Goal: Task Accomplishment & Management: Use online tool/utility

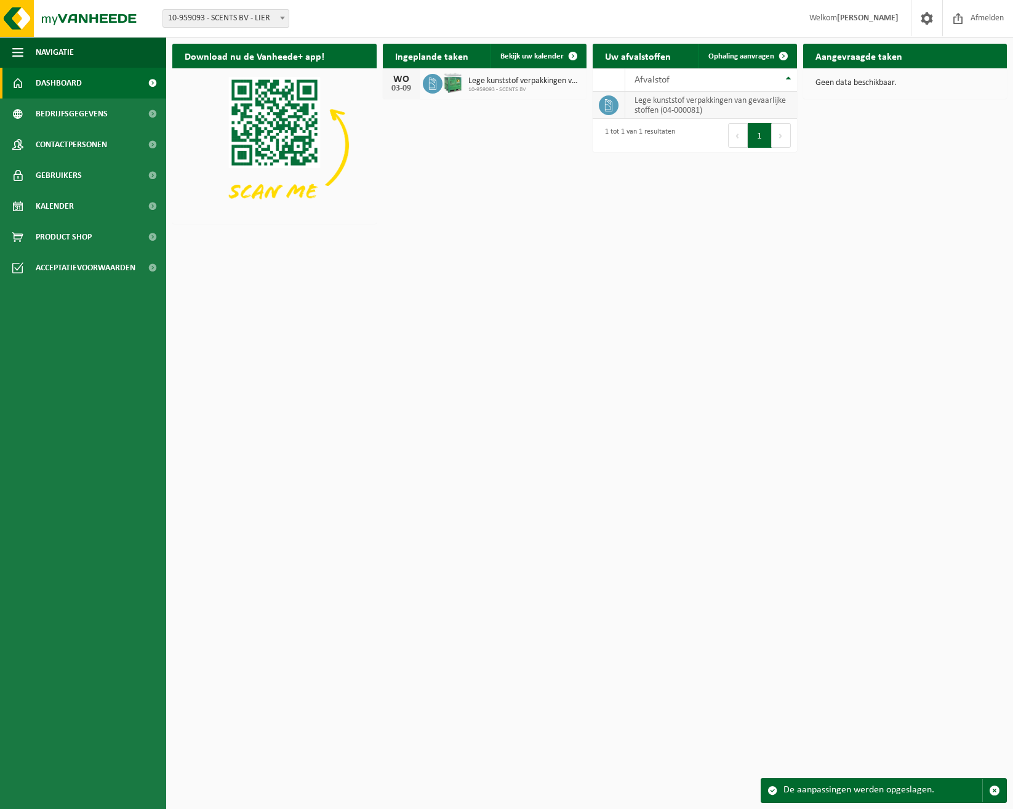
click at [721, 103] on td "lege kunststof verpakkingen van gevaarlijke stoffen (04-000081)" at bounding box center [711, 105] width 172 height 27
click at [527, 54] on span "Bekijk uw kalender" at bounding box center [531, 56] width 63 height 8
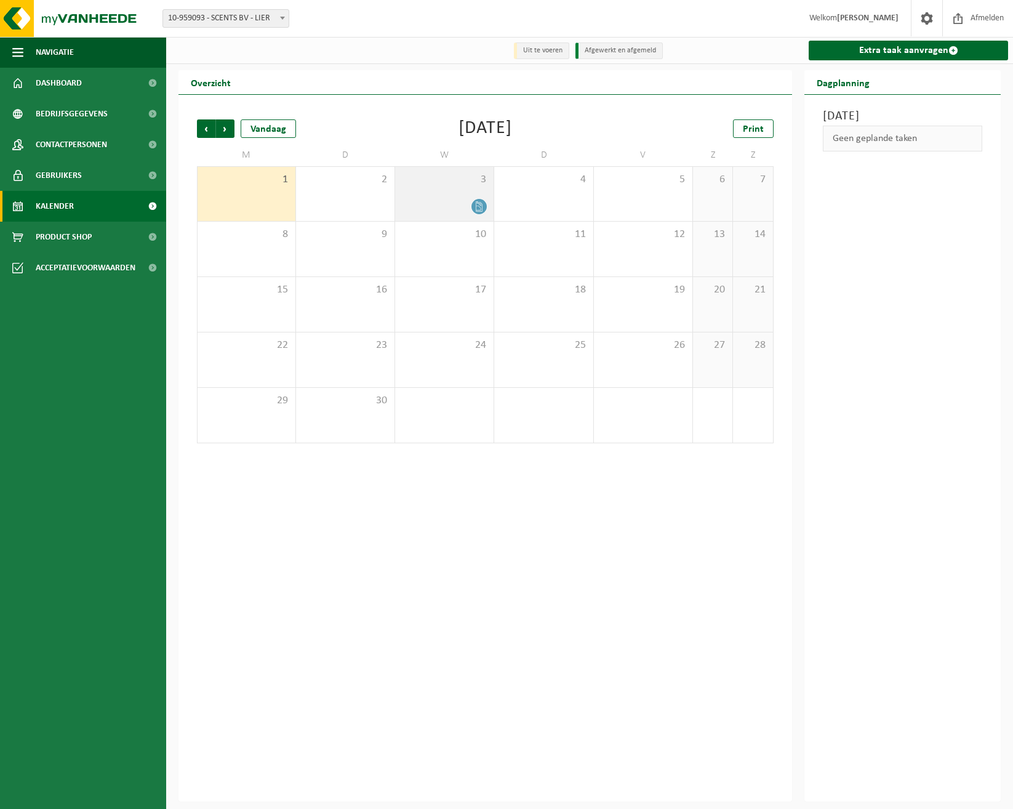
click at [479, 203] on icon at bounding box center [479, 206] width 10 height 10
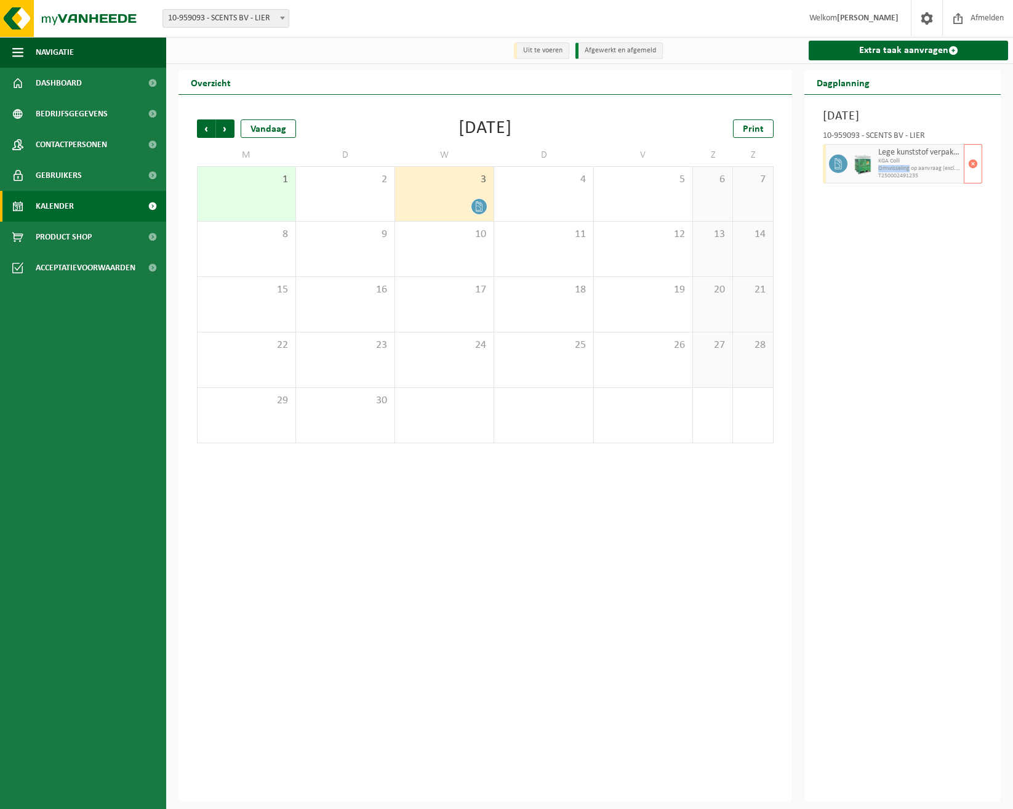
drag, startPoint x: 877, startPoint y: 185, endPoint x: 908, endPoint y: 184, distance: 31.4
click at [908, 183] on div "Lege kunststof verpakkingen van gevaarlijke stoffen KGA Colli Omwisseling op aa…" at bounding box center [919, 163] width 89 height 39
click at [569, 189] on div "4" at bounding box center [543, 194] width 98 height 54
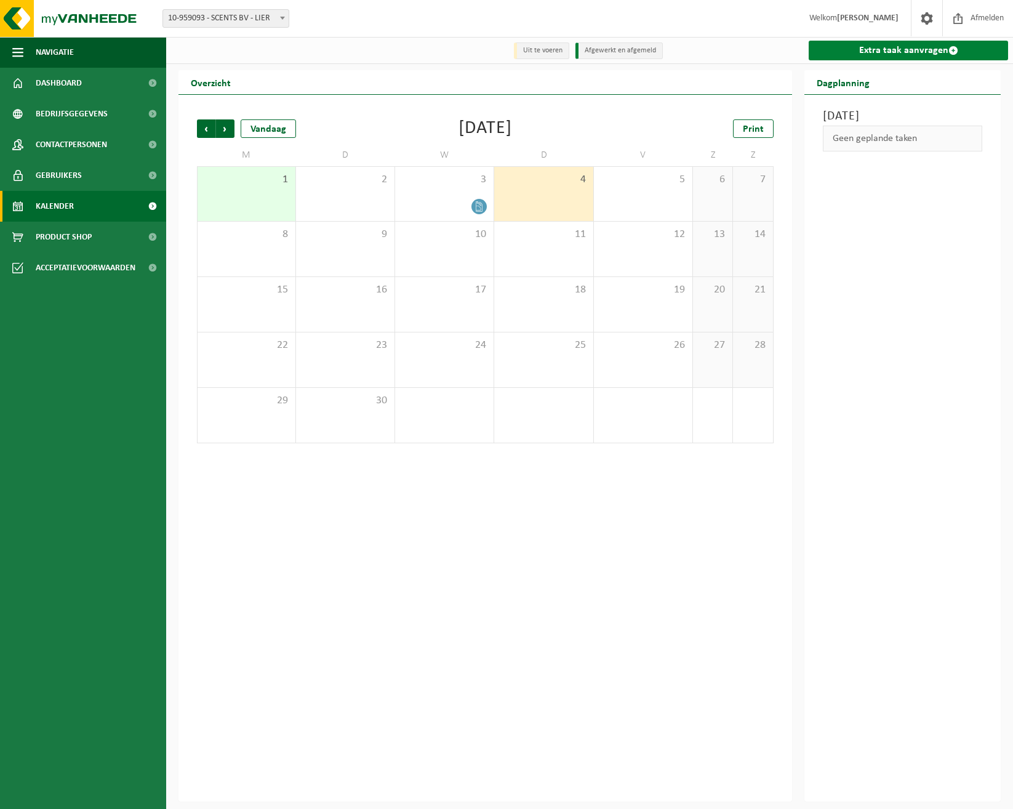
click at [926, 43] on link "Extra taak aanvragen" at bounding box center [908, 51] width 199 height 20
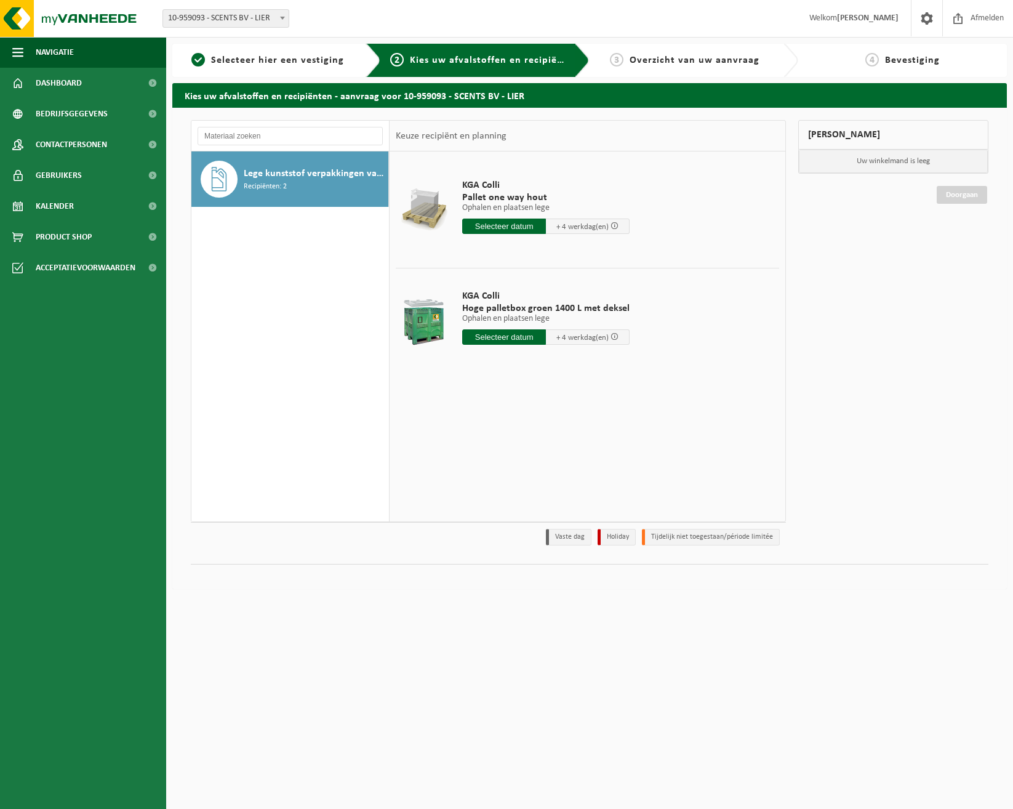
click at [299, 319] on div "Lege kunststof verpakkingen van gevaarlijke stoffen Recipiënten: 2" at bounding box center [290, 336] width 198 height 370
